Goal: Information Seeking & Learning: Check status

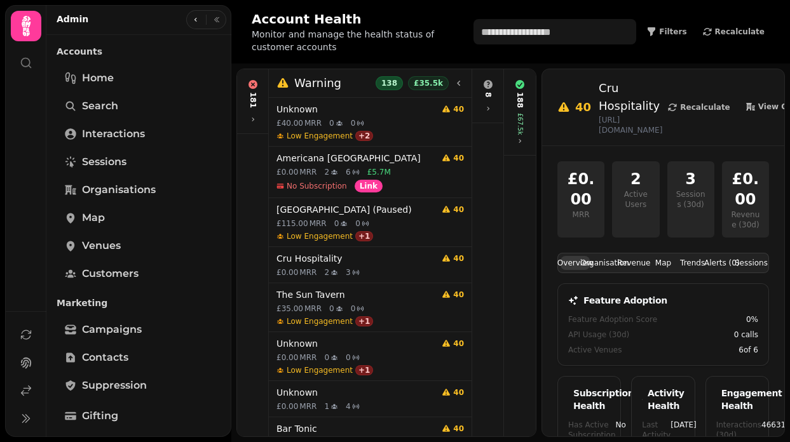
click at [318, 120] on span "MRR" at bounding box center [312, 123] width 17 height 10
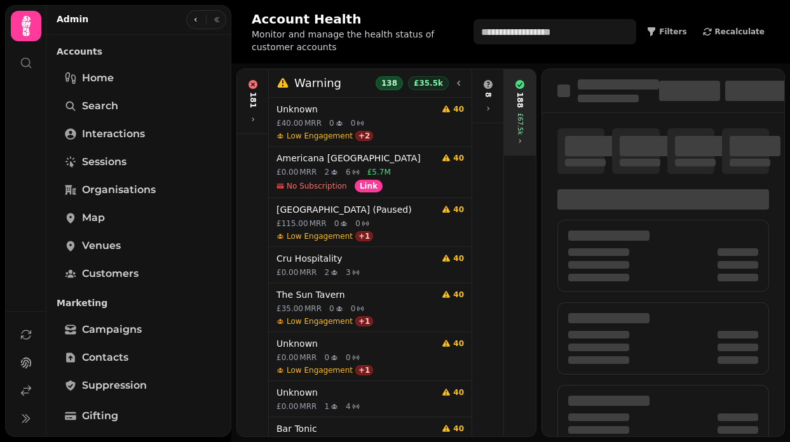
click at [524, 113] on div "£67.5k" at bounding box center [520, 124] width 10 height 22
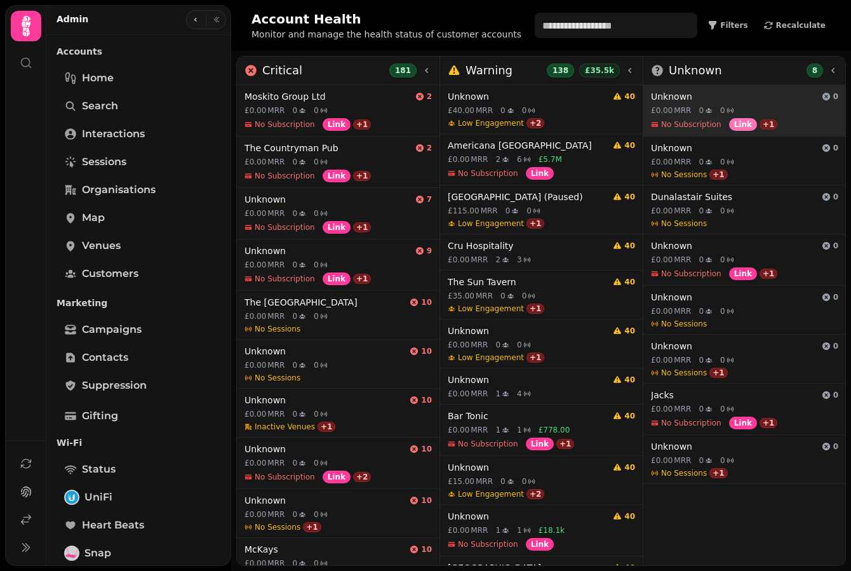
click at [741, 121] on span "Link" at bounding box center [743, 125] width 18 height 8
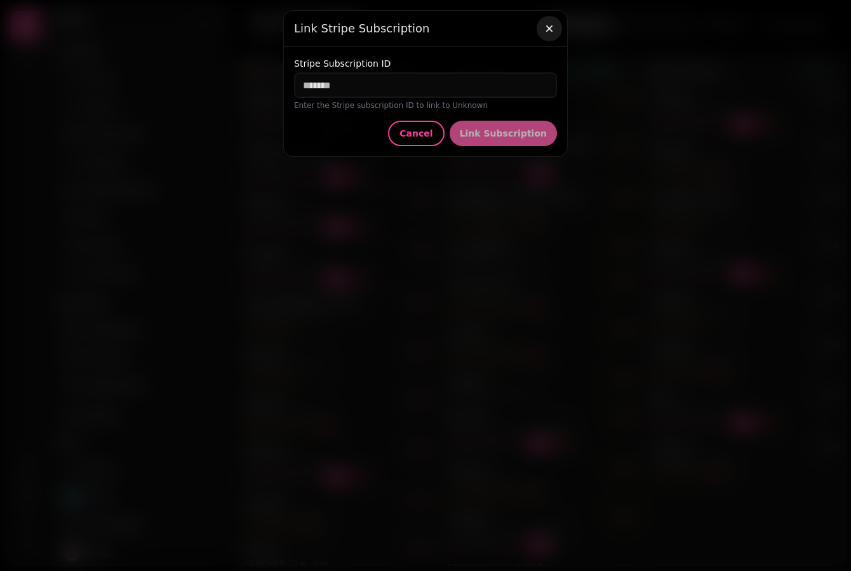
click at [549, 30] on icon "button" at bounding box center [549, 28] width 13 height 13
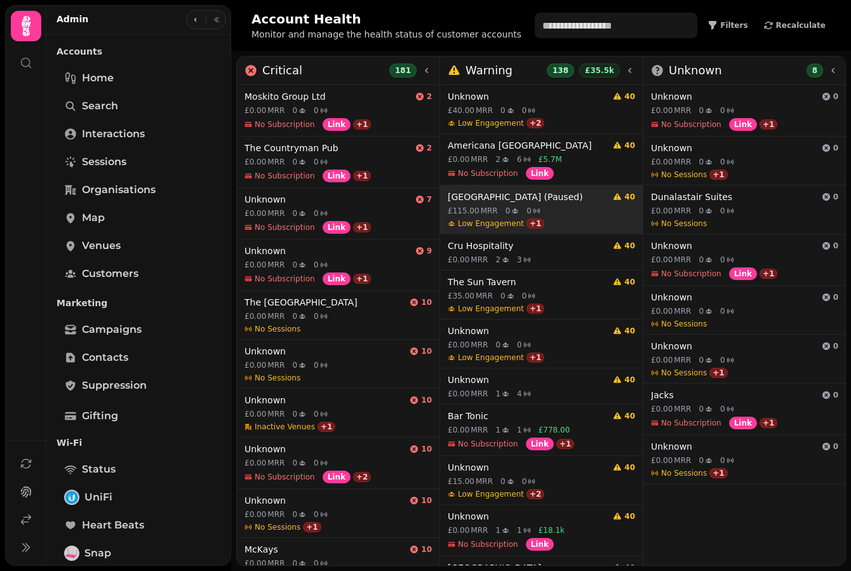
click at [515, 207] on icon at bounding box center [515, 211] width 8 height 8
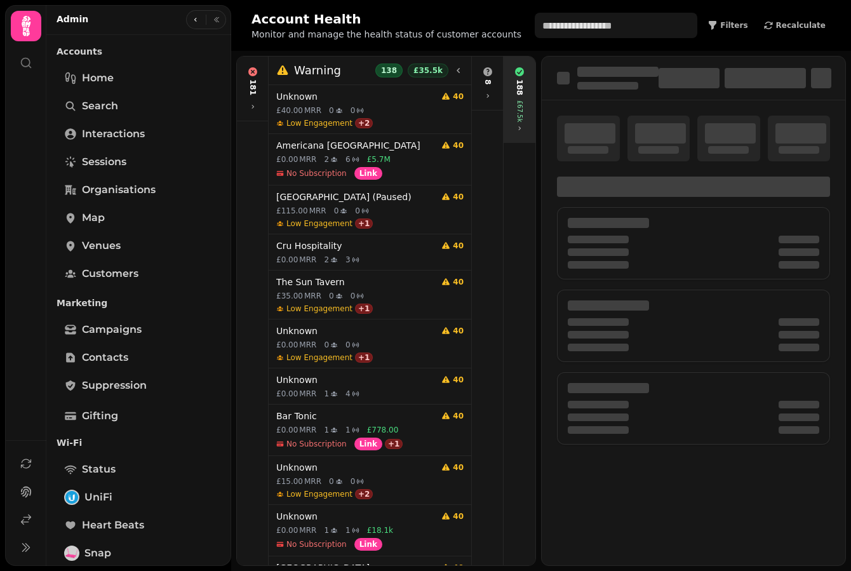
click at [517, 87] on div "188" at bounding box center [520, 87] width 10 height 16
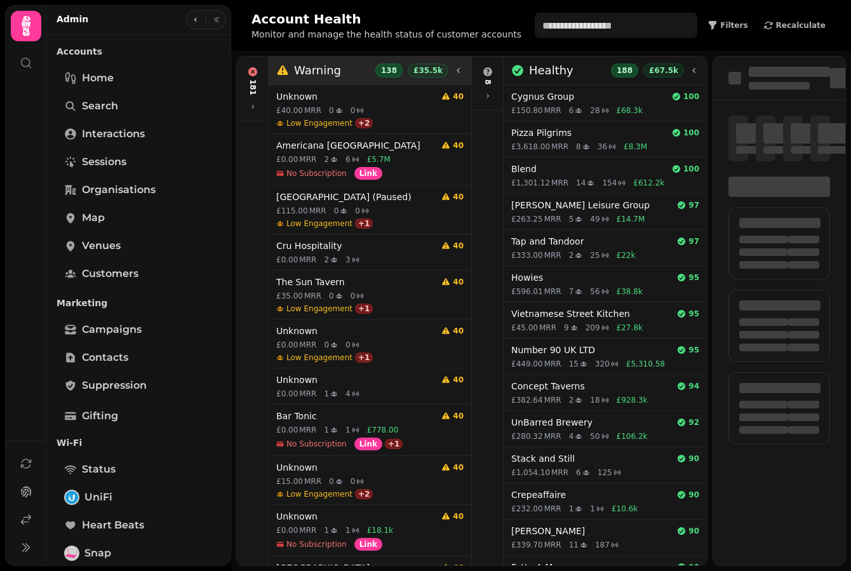
click at [357, 77] on div "Warning 138 £35.5k" at bounding box center [369, 71] width 187 height 18
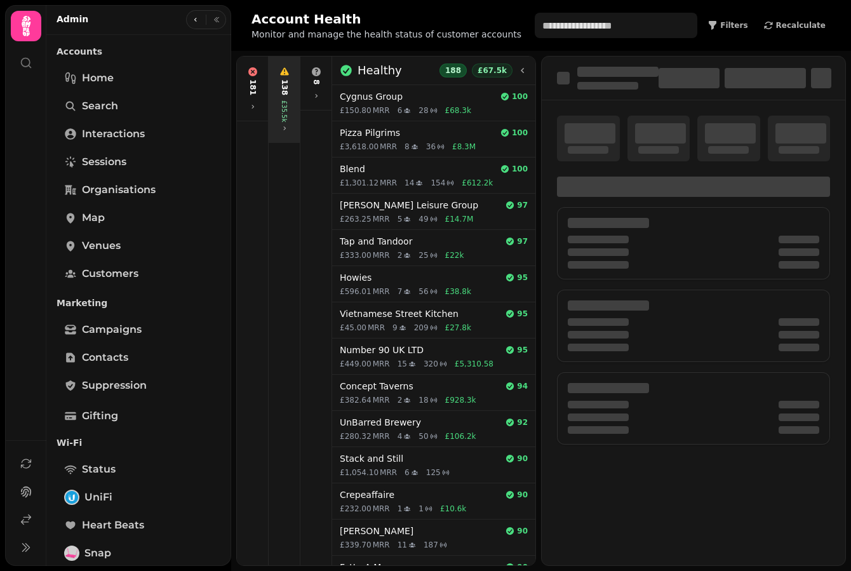
click at [358, 77] on h3 "Healthy" at bounding box center [380, 71] width 44 height 18
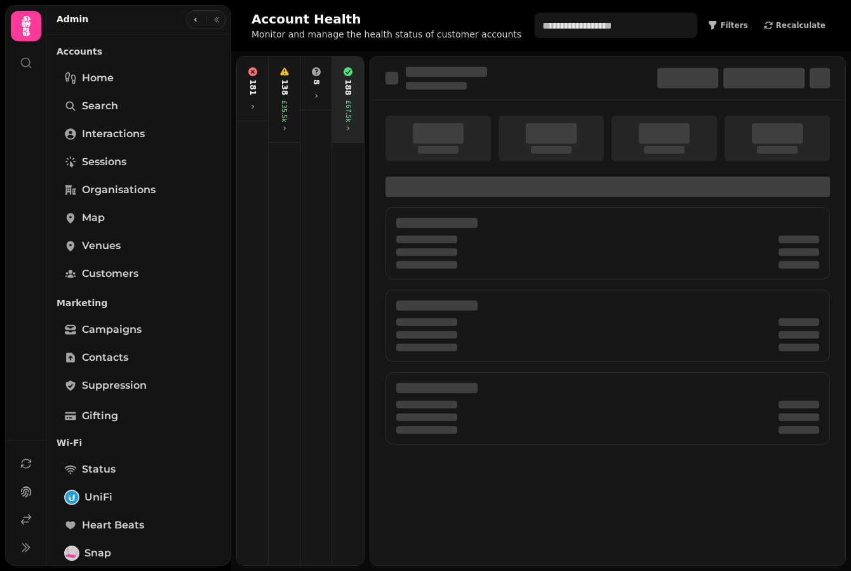
click at [344, 109] on div "£67.5k" at bounding box center [349, 111] width 10 height 22
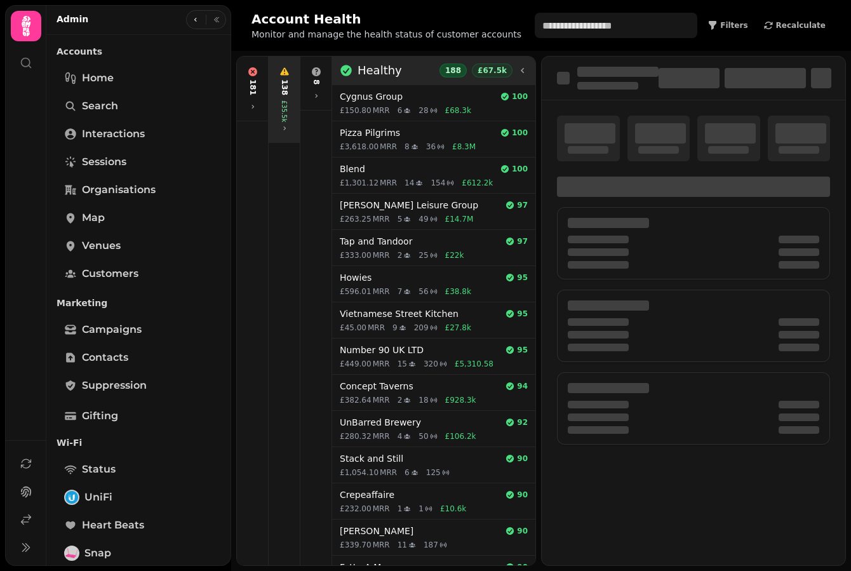
click at [287, 111] on div "£35.5k" at bounding box center [285, 111] width 10 height 22
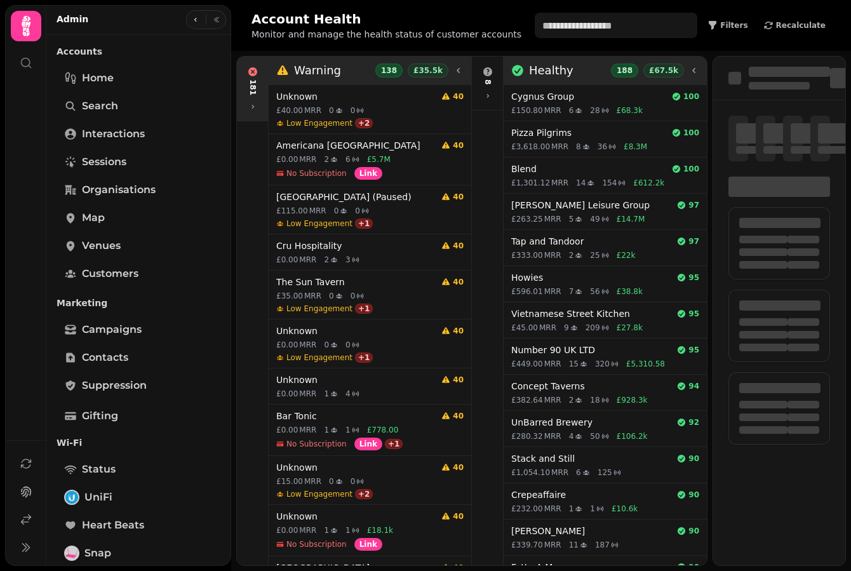
click at [255, 96] on div "181" at bounding box center [253, 89] width 26 height 54
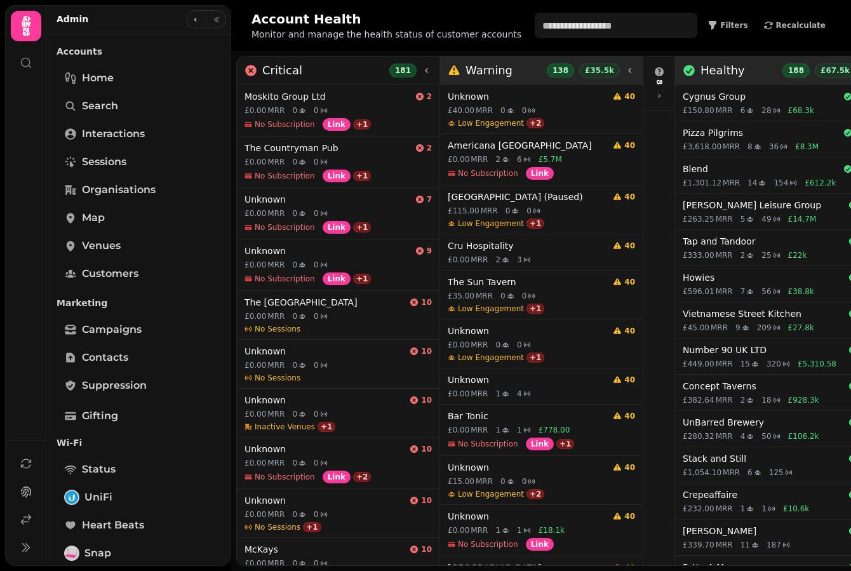
click at [633, 74] on icon at bounding box center [630, 70] width 10 height 10
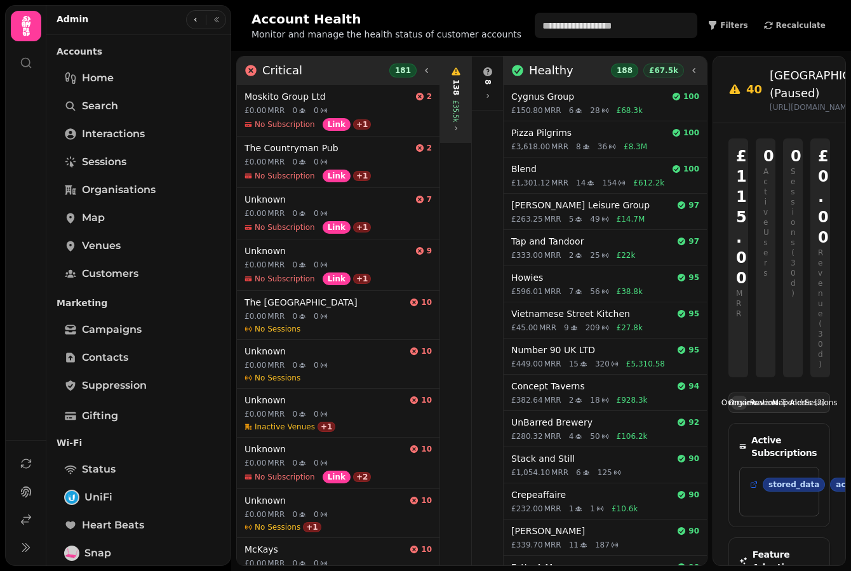
click at [428, 72] on icon at bounding box center [427, 70] width 10 height 10
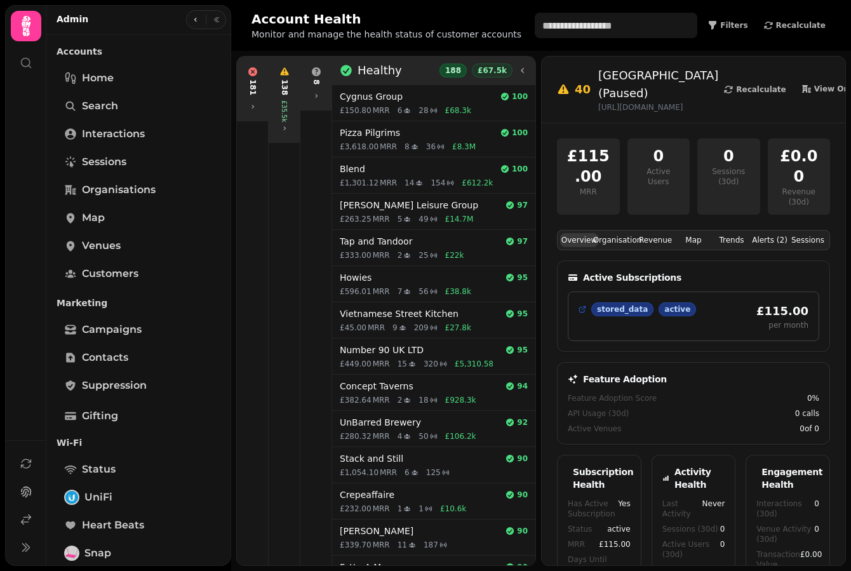
click at [321, 109] on div "8" at bounding box center [316, 84] width 31 height 54
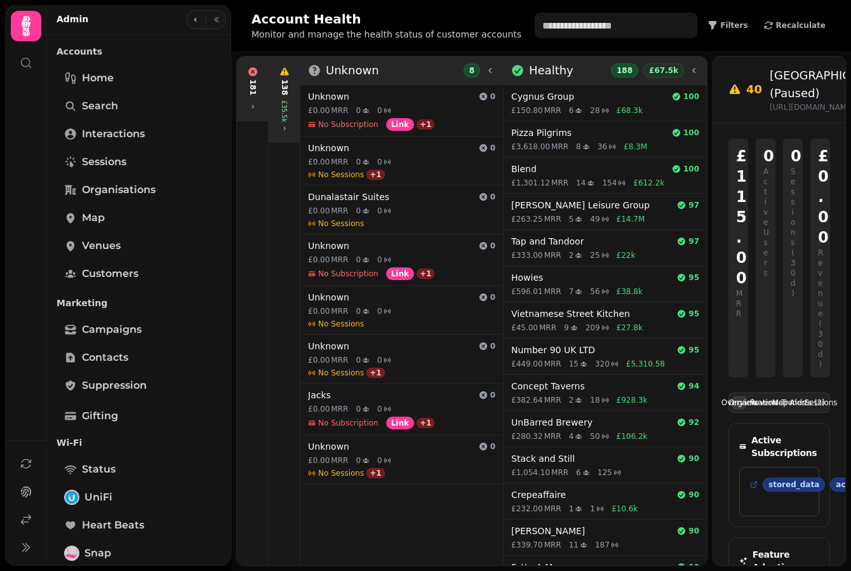
click at [487, 67] on icon at bounding box center [490, 70] width 10 height 10
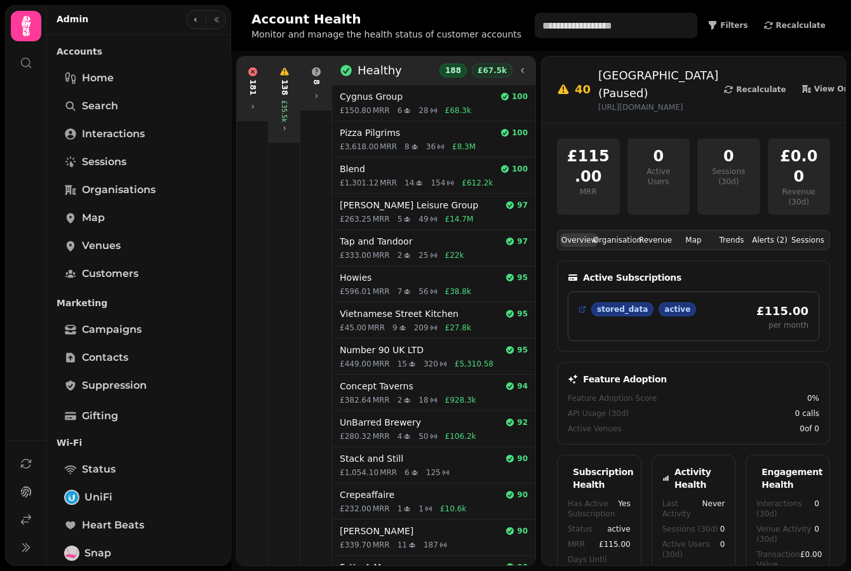
click at [528, 72] on div "Healthy 188 £67.5k" at bounding box center [433, 71] width 203 height 29
